Goal: Task Accomplishment & Management: Use online tool/utility

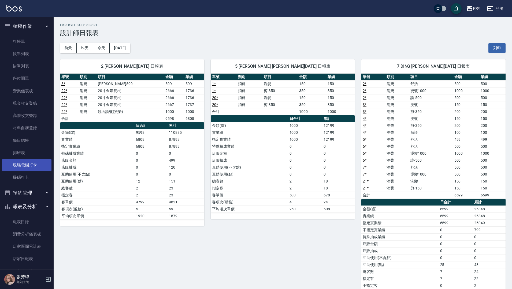
click at [32, 166] on link "現場電腦打卡" at bounding box center [26, 165] width 49 height 12
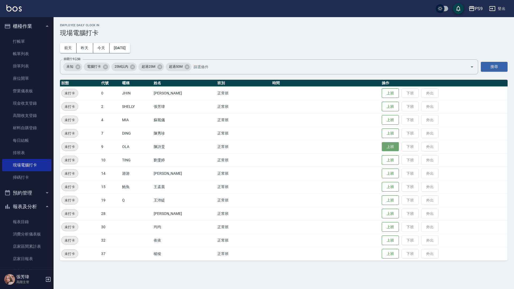
click at [390, 145] on button "上班" at bounding box center [390, 146] width 17 height 9
click at [385, 189] on button "上班" at bounding box center [390, 186] width 17 height 9
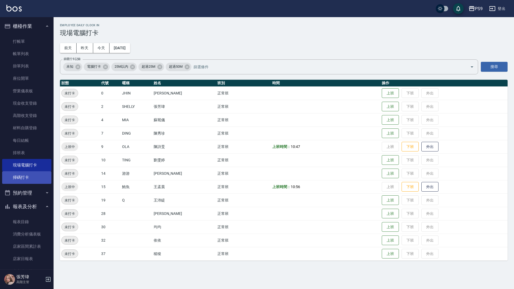
click at [27, 181] on link "掃碼打卡" at bounding box center [26, 177] width 49 height 12
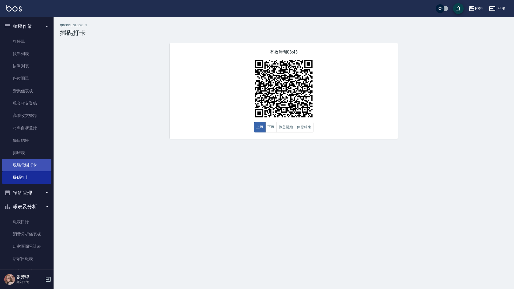
drag, startPoint x: 40, startPoint y: 159, endPoint x: 42, endPoint y: 157, distance: 2.8
click at [40, 159] on ul "打帳單 帳單列表 掛單列表 座位開單 營業儀表板 現金收支登錄 高階收支登錄 材料自購登錄 每日結帳 排班表 現場電腦打卡 掃碼打卡" at bounding box center [26, 109] width 49 height 153
click at [38, 162] on link "現場電腦打卡" at bounding box center [26, 165] width 49 height 12
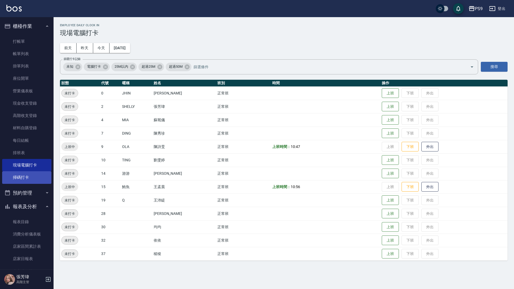
click at [33, 179] on link "掃碼打卡" at bounding box center [26, 177] width 49 height 12
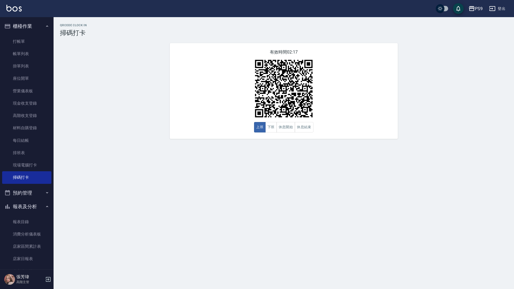
drag, startPoint x: 415, startPoint y: 12, endPoint x: 424, endPoint y: 0, distance: 15.2
click at [419, 5] on div "PS9 登出" at bounding box center [257, 8] width 514 height 17
drag, startPoint x: 404, startPoint y: 0, endPoint x: 388, endPoint y: 3, distance: 17.2
click at [402, 1] on div "PS9 登出" at bounding box center [257, 8] width 514 height 17
click at [31, 5] on div "PS9 登出" at bounding box center [257, 8] width 514 height 17
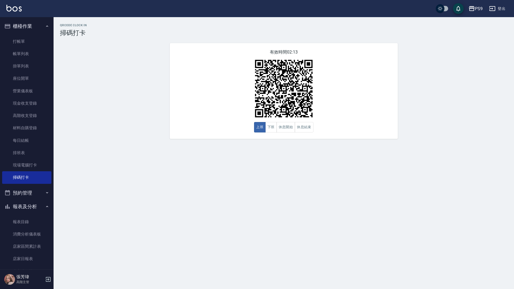
click at [156, 0] on div "PS9 登出" at bounding box center [257, 8] width 514 height 17
click at [157, 1] on div "PS9 登出" at bounding box center [257, 8] width 514 height 17
click at [157, 2] on div "PS9 登出" at bounding box center [257, 8] width 514 height 17
click at [156, 2] on div "PS9 登出" at bounding box center [257, 8] width 514 height 17
click at [13, 0] on div "PS9 登出" at bounding box center [257, 8] width 514 height 17
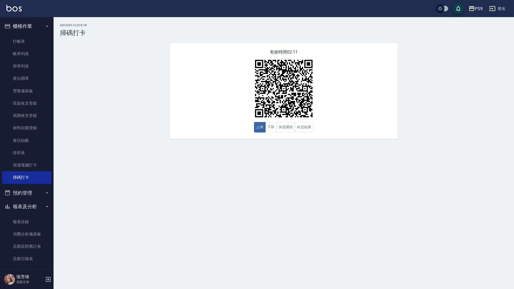
drag, startPoint x: 13, startPoint y: 0, endPoint x: 69, endPoint y: 0, distance: 56.0
click at [17, 0] on div "PS9 登出" at bounding box center [257, 8] width 514 height 17
drag, startPoint x: 69, startPoint y: 0, endPoint x: 163, endPoint y: 0, distance: 93.7
click at [126, 0] on div "PS9 登出" at bounding box center [257, 8] width 514 height 17
click at [214, 0] on div "PS9 登出" at bounding box center [257, 8] width 514 height 17
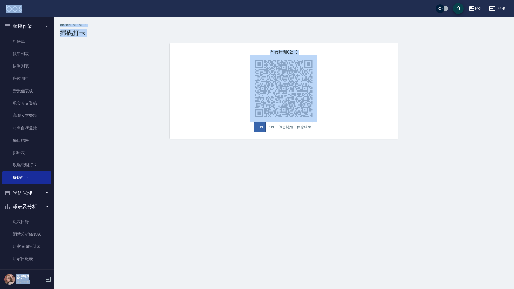
drag, startPoint x: 214, startPoint y: 1, endPoint x: 299, endPoint y: 71, distance: 109.7
click at [299, 71] on div "PS9 登出 櫃檯作業 打帳單 帳單列表 掛單列表 座位開單 營業儀表板 現金收支登錄 高階收支登錄 材料自購登錄 每日結帳 排班表 現場電腦打卡 掃碼打卡 …" at bounding box center [257, 144] width 514 height 289
drag, startPoint x: 94, startPoint y: 54, endPoint x: 38, endPoint y: 51, distance: 55.5
click at [94, 54] on div "QRcode Clock In 掃碼打卡 有效時間 02:03 上班 下班 休息開始 休息結束" at bounding box center [284, 81] width 461 height 115
drag, startPoint x: 33, startPoint y: 166, endPoint x: 40, endPoint y: 160, distance: 9.1
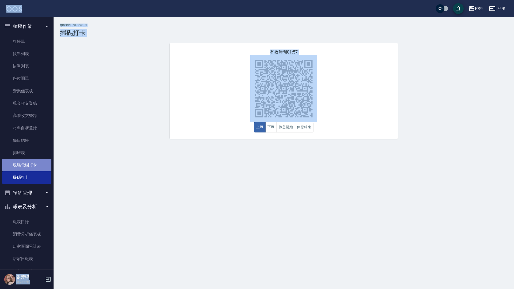
click at [33, 166] on link "現場電腦打卡" at bounding box center [26, 165] width 49 height 12
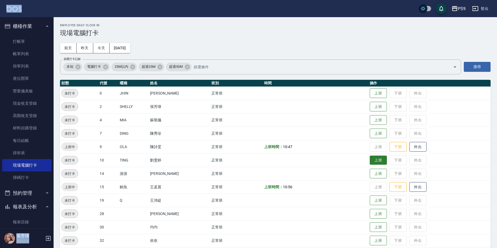
click at [375, 160] on button "上班" at bounding box center [378, 160] width 17 height 9
click at [379, 130] on button "上班" at bounding box center [378, 133] width 17 height 9
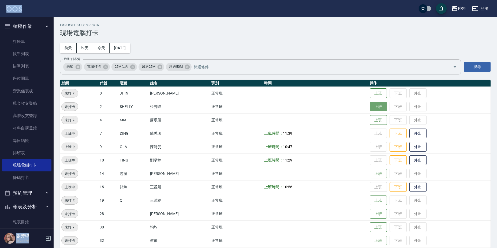
click at [374, 106] on button "上班" at bounding box center [378, 106] width 17 height 9
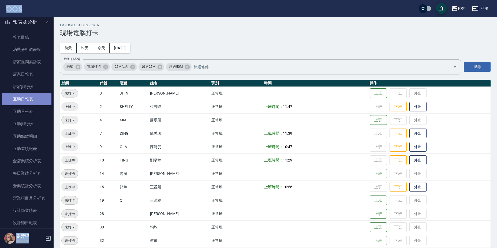
click at [35, 101] on link "互助日報表" at bounding box center [26, 99] width 49 height 12
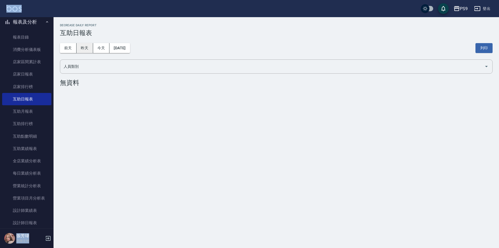
click at [82, 44] on button "昨天" at bounding box center [85, 48] width 17 height 10
